Goal: Find specific page/section: Find specific page/section

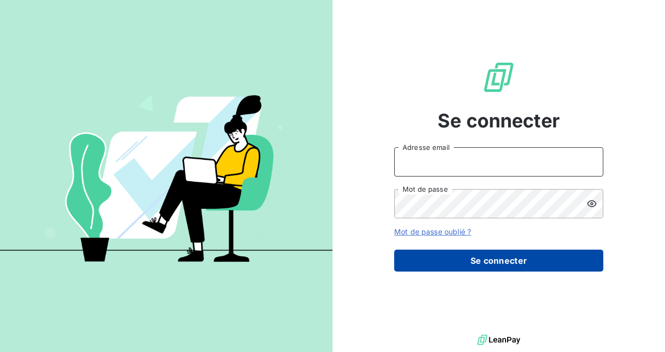
type input "[EMAIL_ADDRESS][DOMAIN_NAME]"
click at [475, 260] on button "Se connecter" at bounding box center [498, 261] width 209 height 22
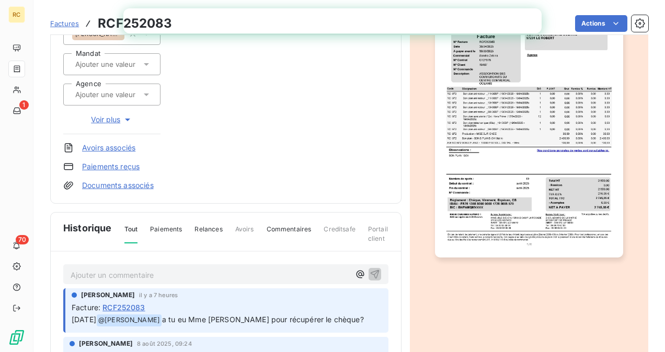
click at [168, 273] on p "Ajouter un commentaire ﻿" at bounding box center [210, 275] width 279 height 13
click at [355, 269] on icon "button" at bounding box center [360, 274] width 10 height 10
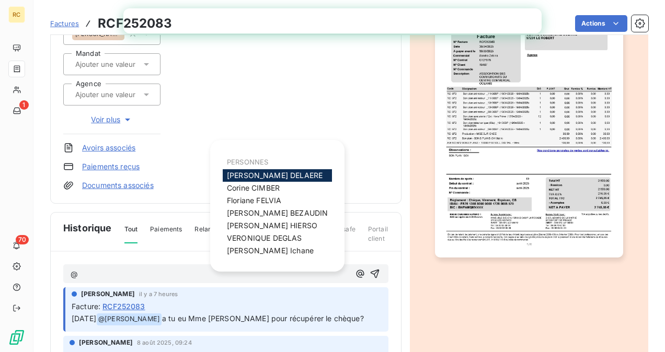
drag, startPoint x: 262, startPoint y: 179, endPoint x: 257, endPoint y: 187, distance: 9.9
click at [262, 179] on span "[PERSON_NAME]" at bounding box center [275, 175] width 96 height 9
